Goal: Obtain resource: Download file/media

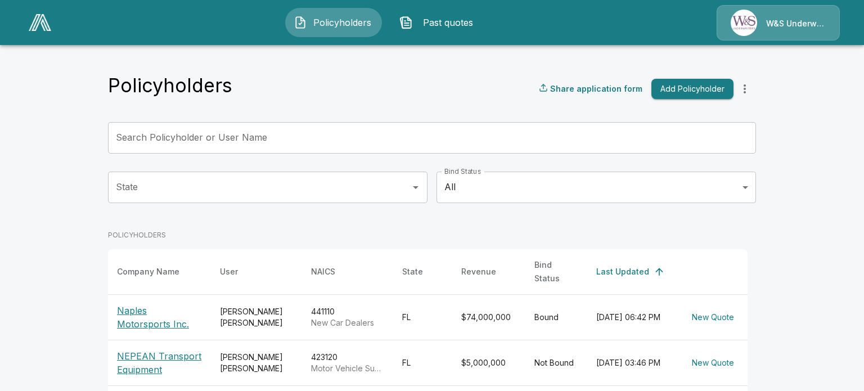
scroll to position [96, 0]
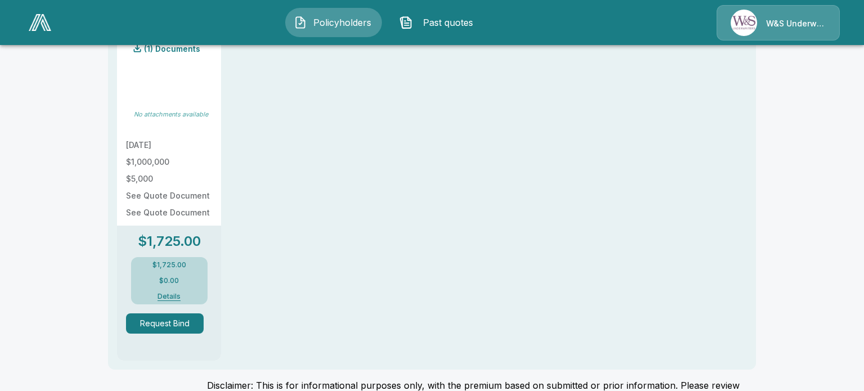
scroll to position [391, 0]
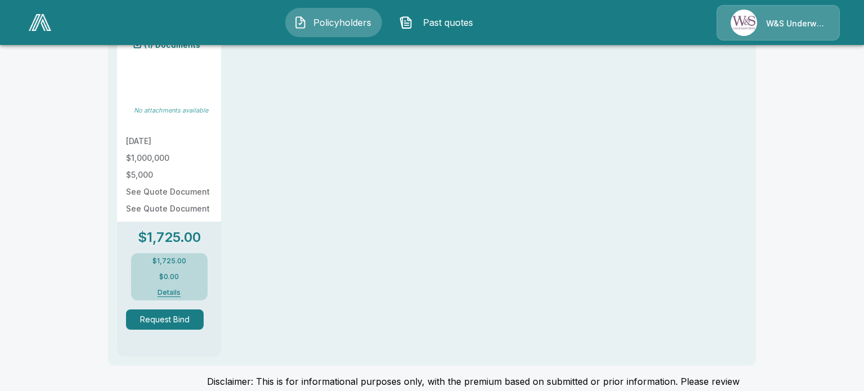
click at [171, 290] on button "Details" at bounding box center [169, 292] width 45 height 7
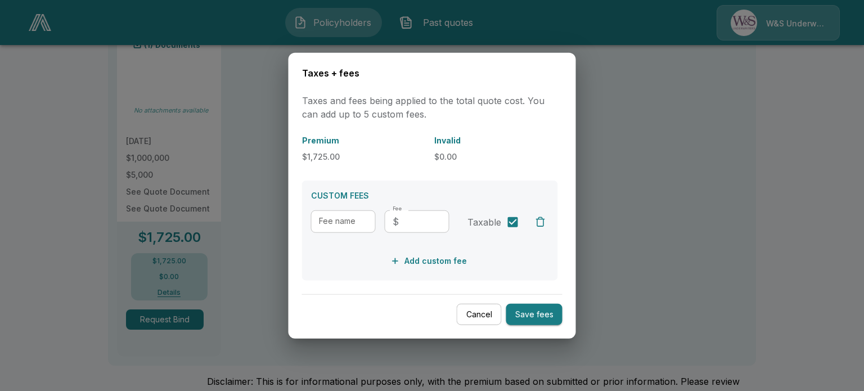
click at [479, 315] on button "Cancel" at bounding box center [479, 314] width 45 height 22
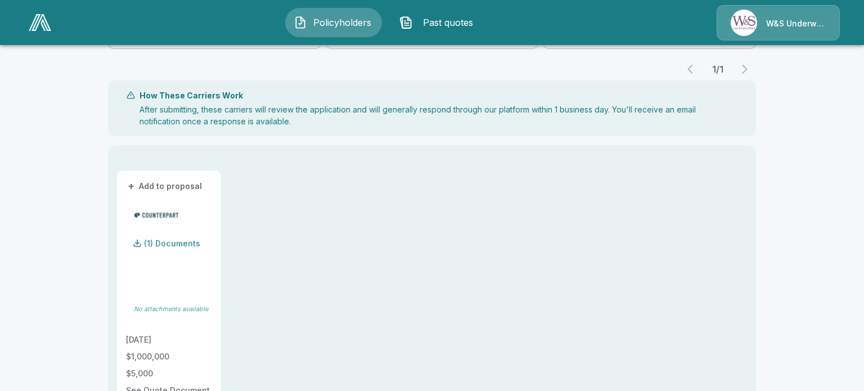
scroll to position [192, 0]
click at [182, 244] on p "(1) Documents" at bounding box center [172, 243] width 56 height 8
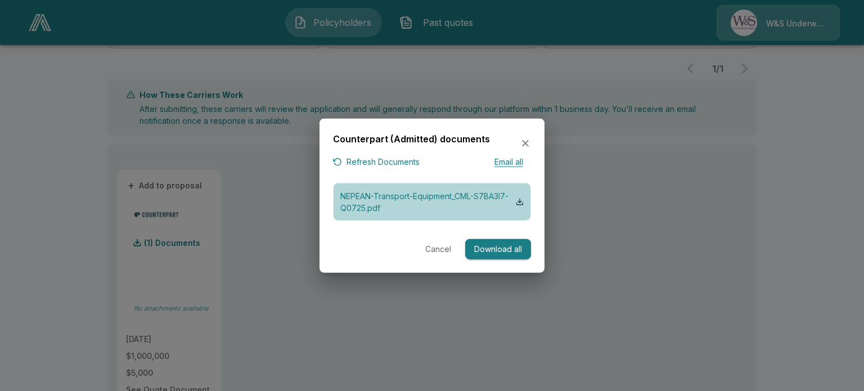
click at [392, 196] on p "NEPEAN-Transport-Equipment_CML-S7BA3I7-Q0725.pdf" at bounding box center [428, 202] width 176 height 24
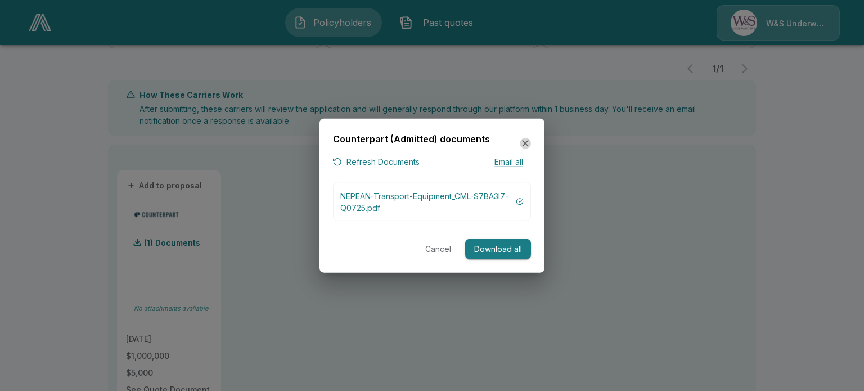
click at [525, 144] on icon "button" at bounding box center [525, 143] width 7 height 7
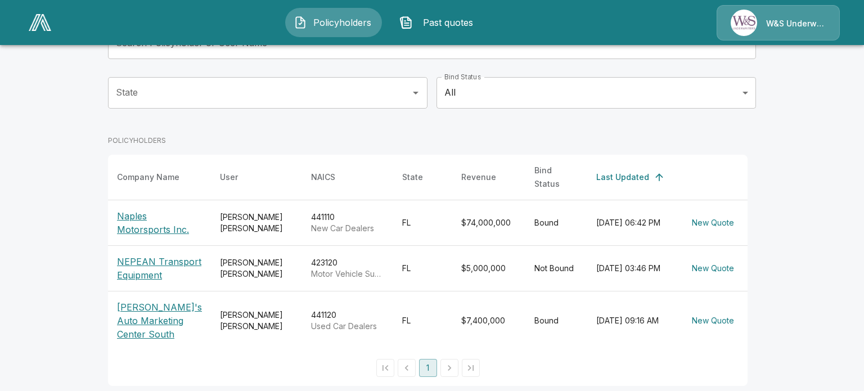
scroll to position [95, 0]
click at [130, 254] on p "NEPEAN Transport Equipment" at bounding box center [159, 267] width 85 height 27
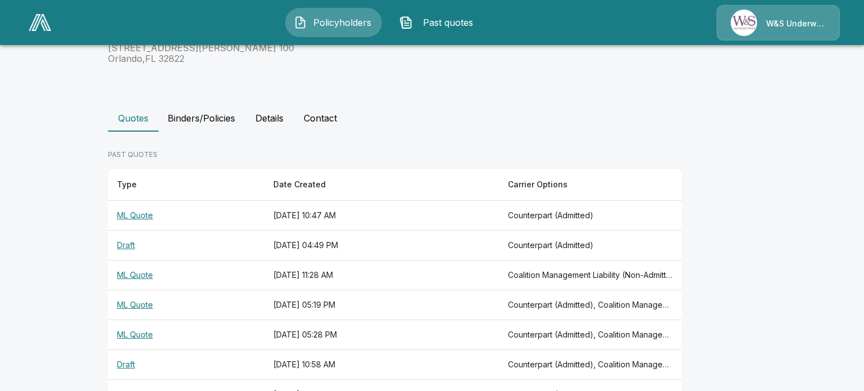
scroll to position [210, 0]
click at [140, 216] on th "ML Quote" at bounding box center [186, 215] width 156 height 30
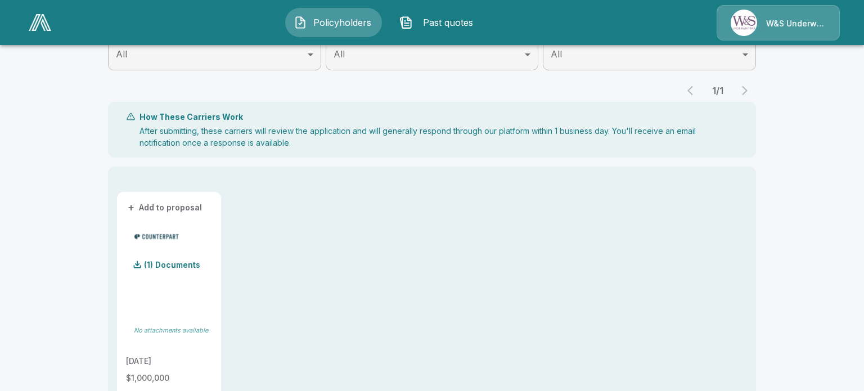
scroll to position [170, 0]
